Goal: Task Accomplishment & Management: Use online tool/utility

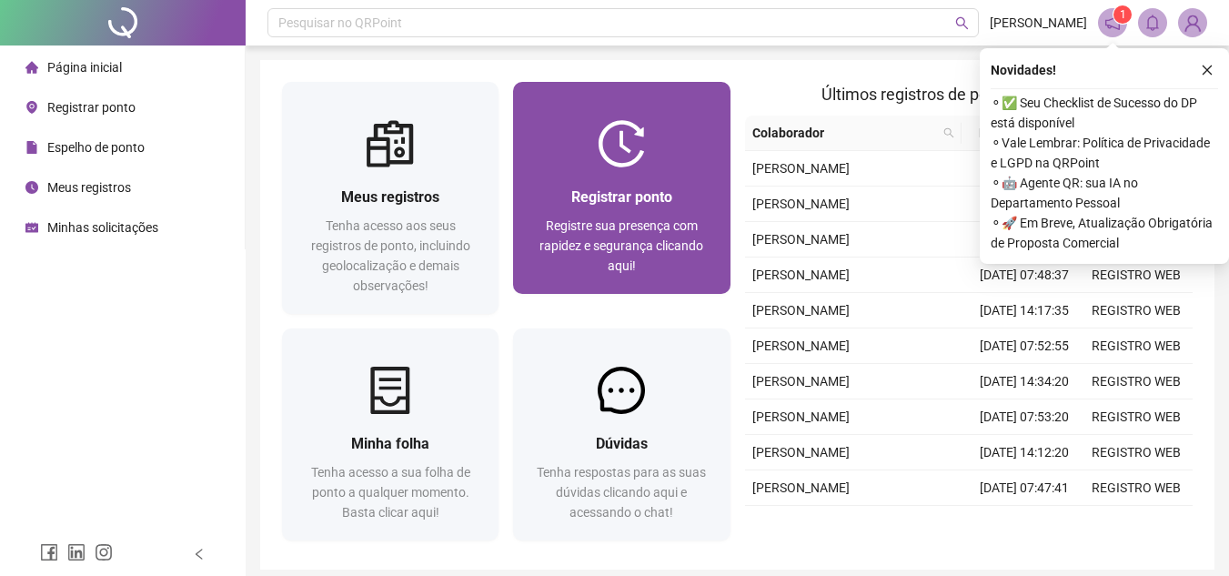
click at [637, 171] on div "Registrar ponto Registre sua presença com rapidez e segurança clicando aqui!" at bounding box center [621, 230] width 217 height 126
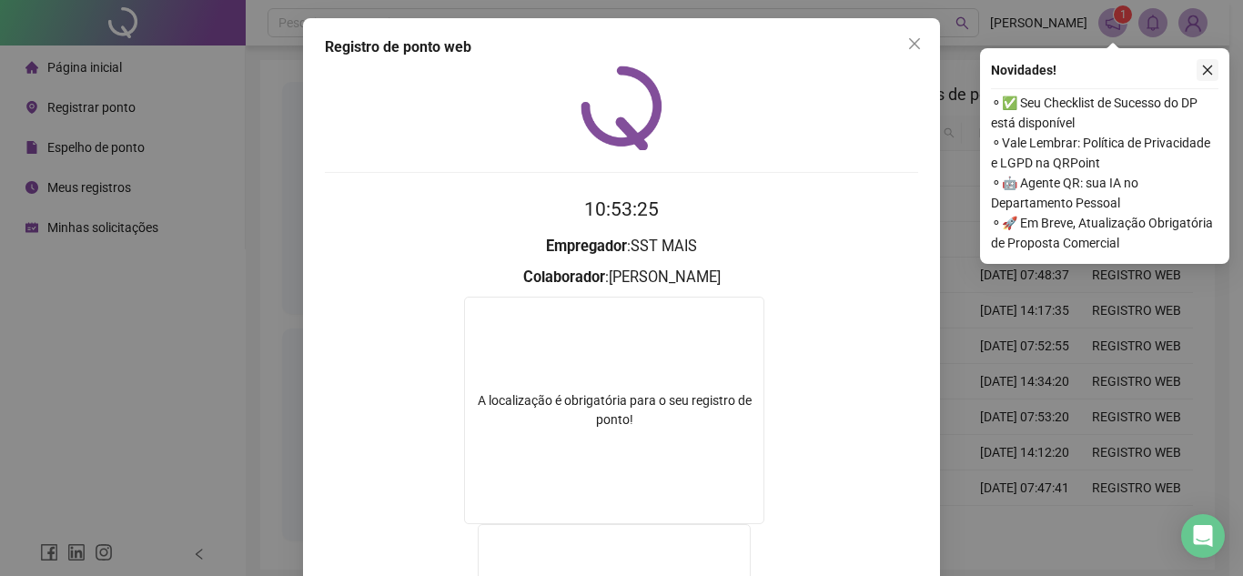
click at [912, 54] on button "Close" at bounding box center [914, 43] width 29 height 29
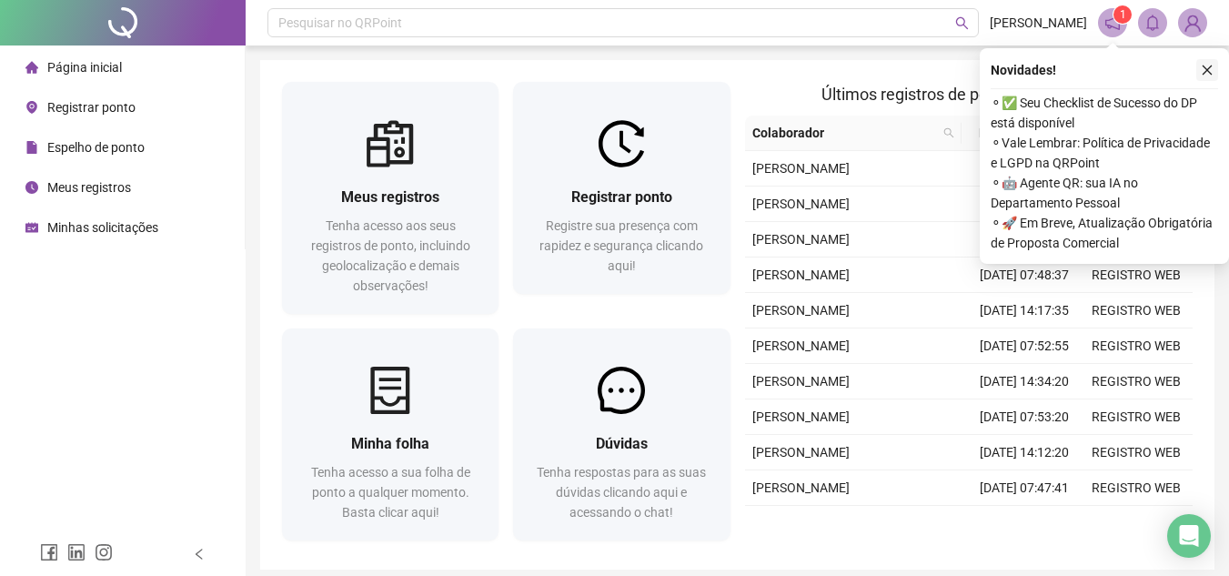
click at [1206, 73] on icon "close" at bounding box center [1207, 70] width 13 height 13
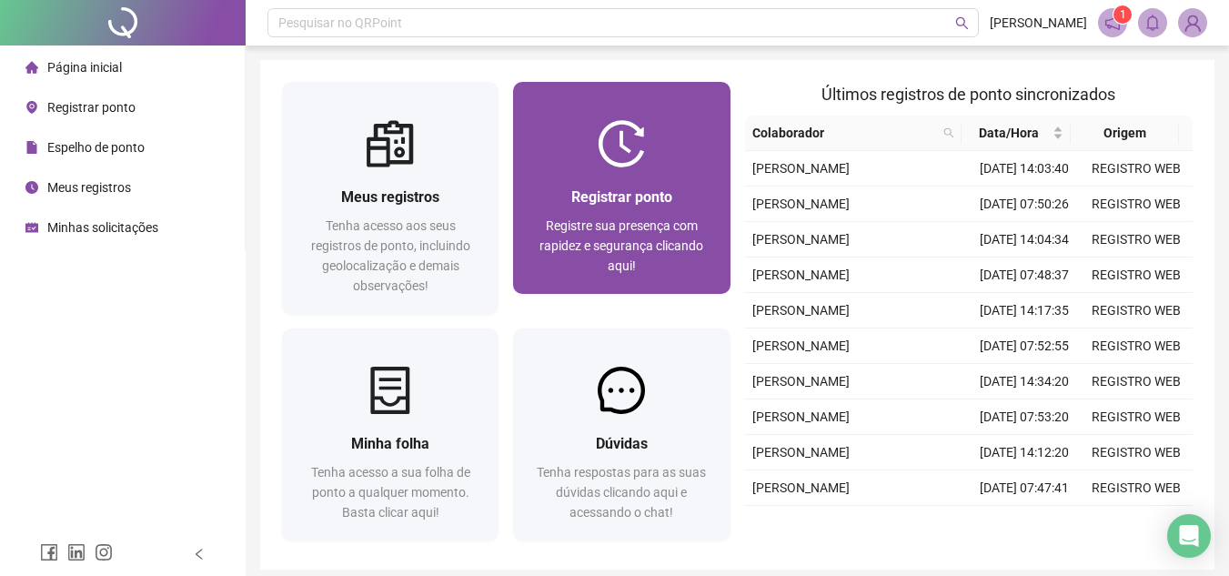
click at [583, 167] on div "Registrar ponto Registre sua presença com rapidez e segurança clicando aqui!" at bounding box center [621, 230] width 217 height 126
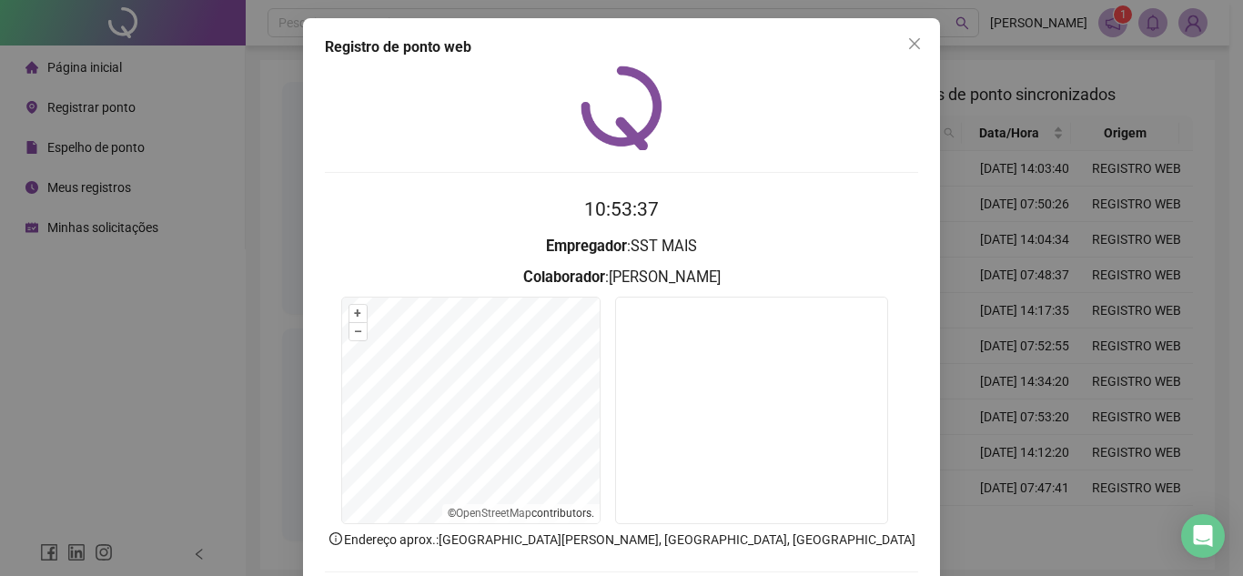
scroll to position [91, 0]
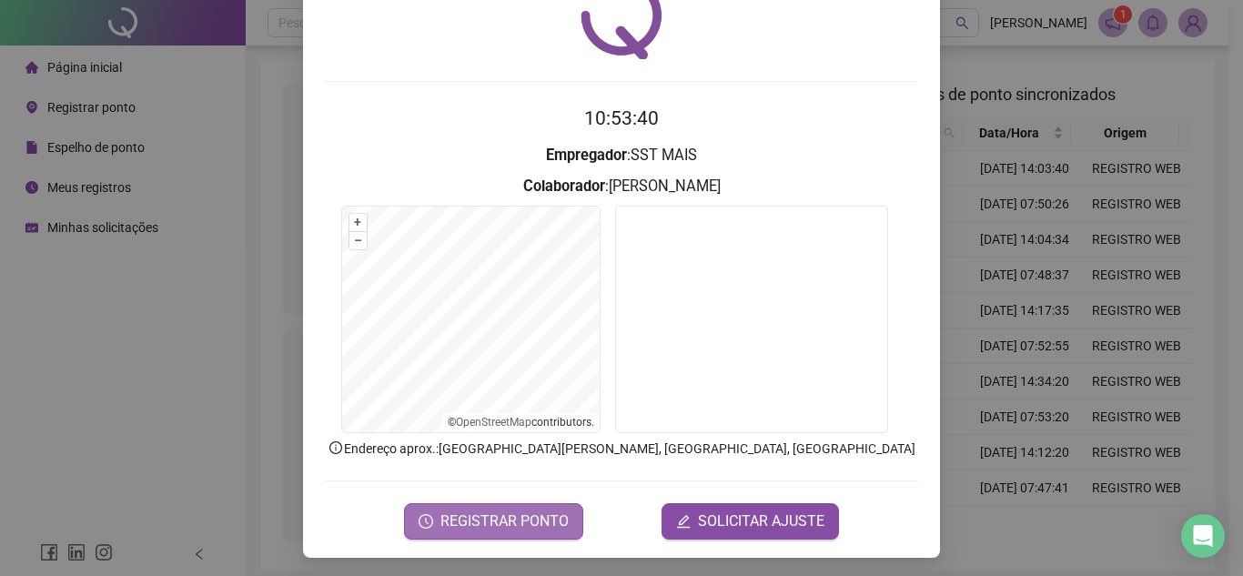
click at [530, 530] on span "REGISTRAR PONTO" at bounding box center [504, 521] width 128 height 22
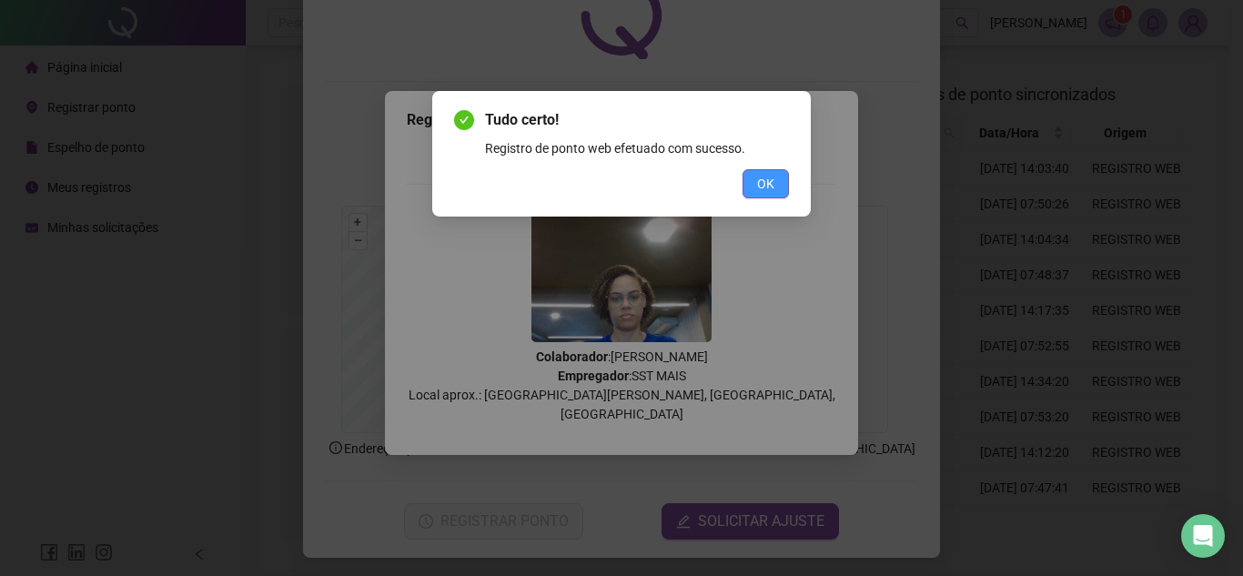
click at [754, 187] on button "OK" at bounding box center [765, 183] width 46 height 29
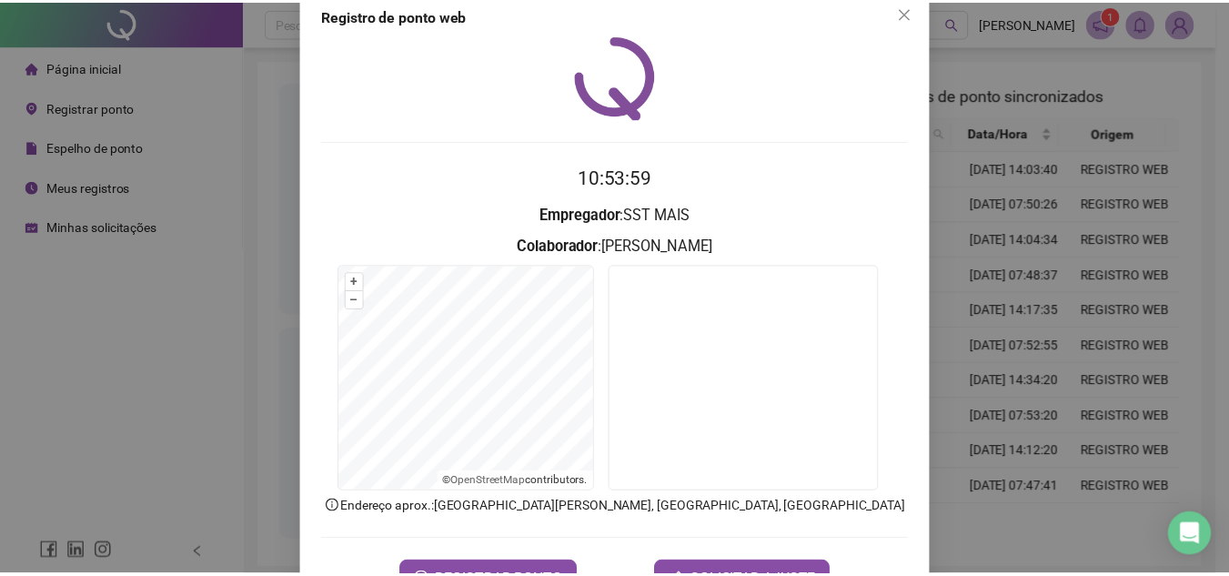
scroll to position [0, 0]
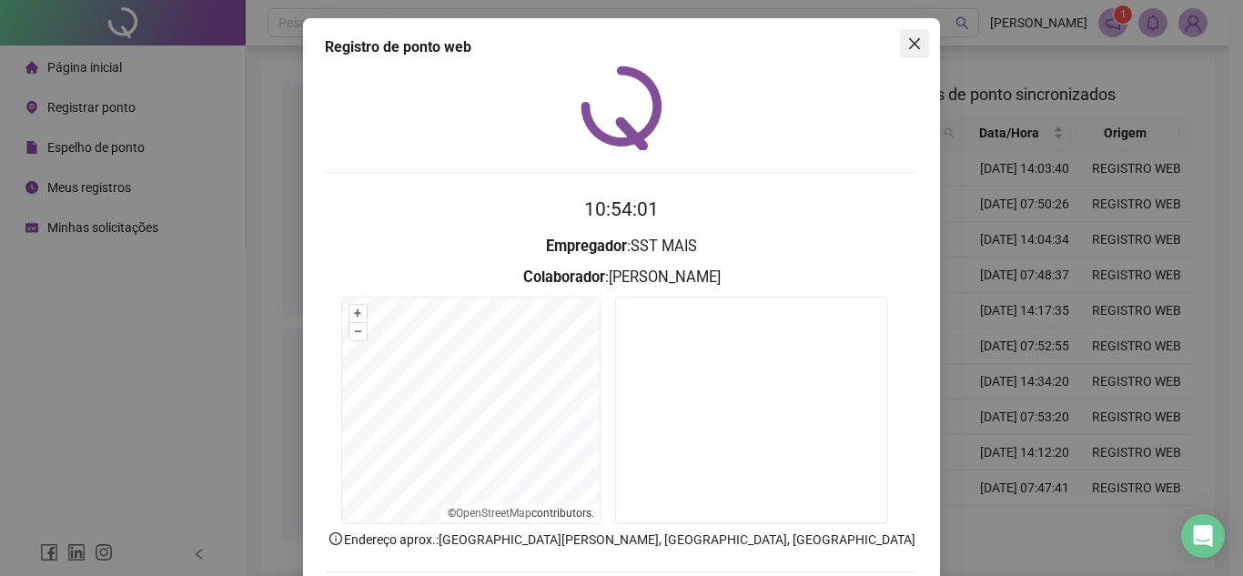
click at [909, 41] on icon "close" at bounding box center [914, 43] width 11 height 11
